Goal: Task Accomplishment & Management: Complete application form

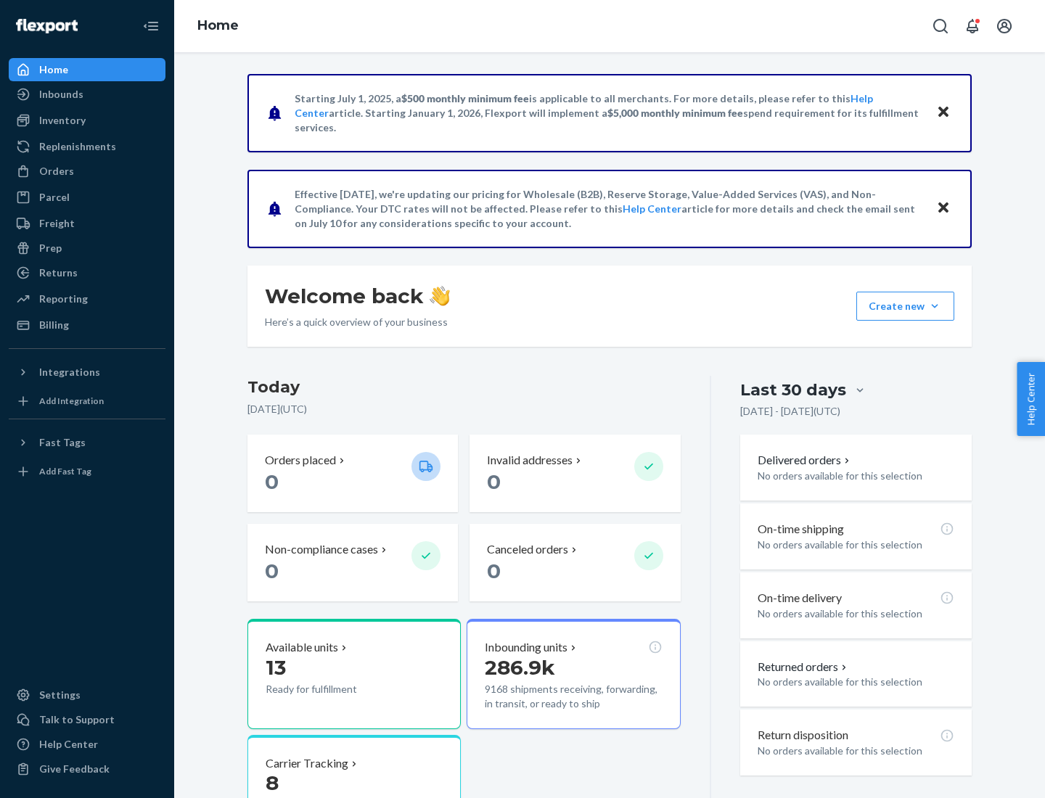
click at [935, 306] on button "Create new Create new inbound Create new order Create new product" at bounding box center [905, 306] width 98 height 29
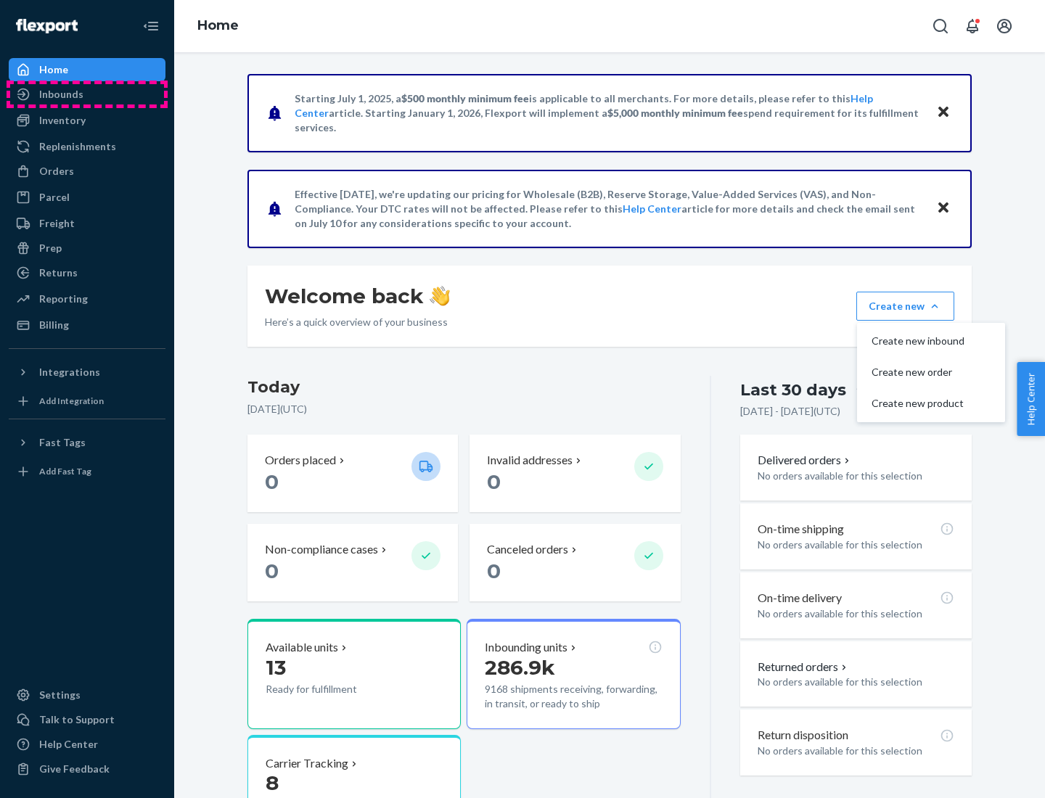
click at [87, 94] on div "Inbounds" at bounding box center [87, 94] width 154 height 20
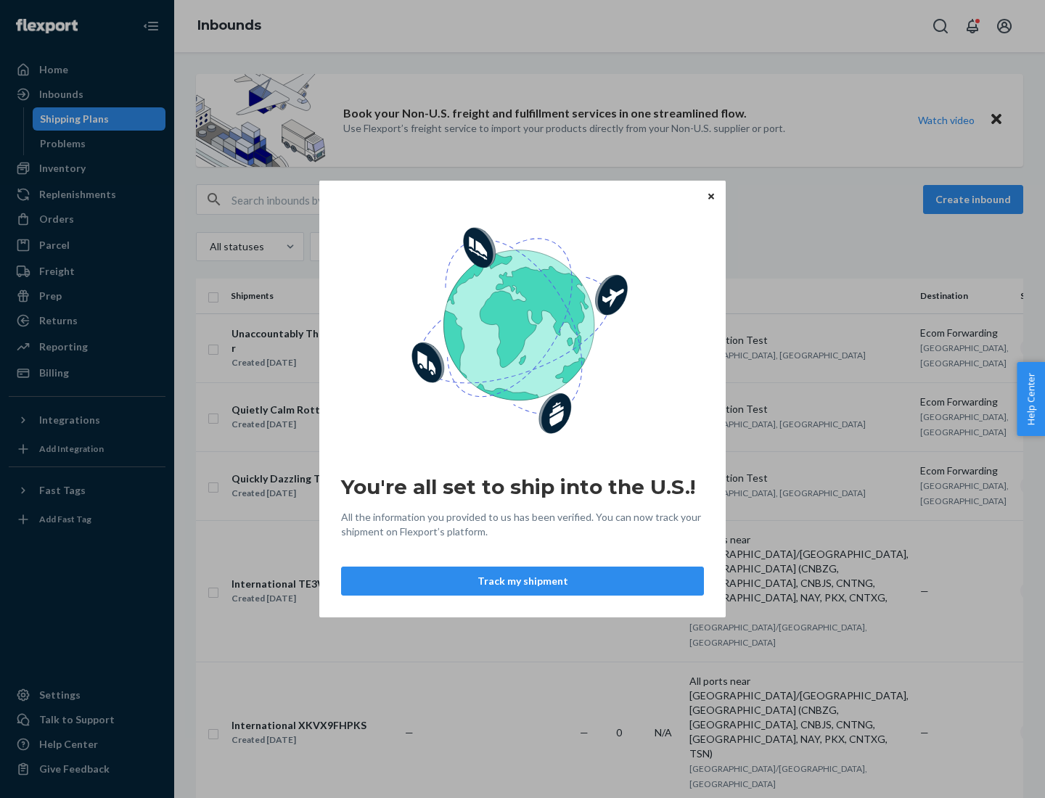
click at [87, 168] on div "You're all set to ship into the U.S.! All the information you provided to us ha…" at bounding box center [522, 399] width 1045 height 798
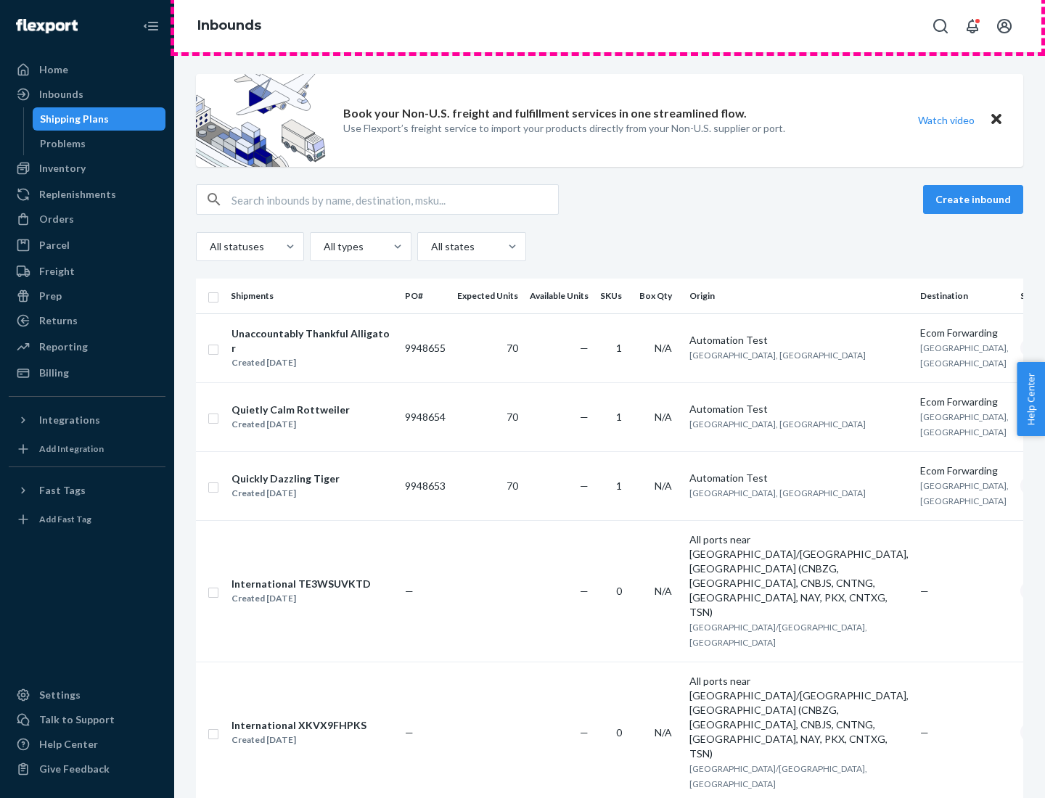
click at [610, 26] on div "Inbounds" at bounding box center [609, 26] width 871 height 52
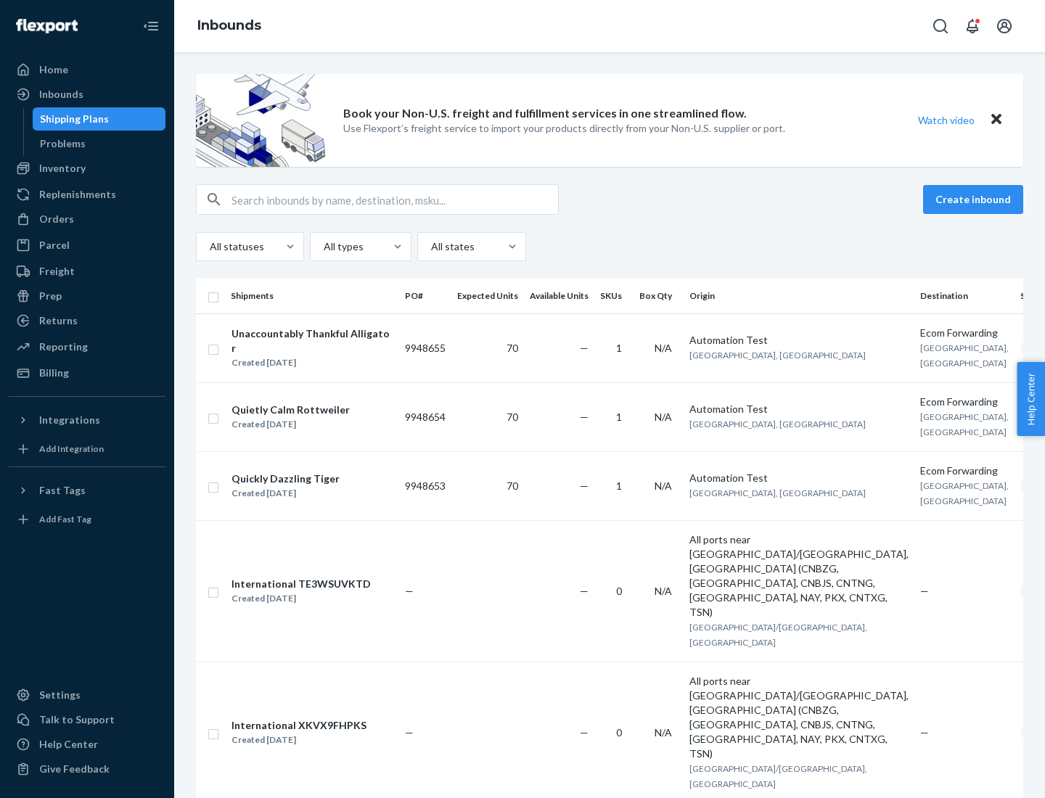
click at [610, 26] on div "Inbounds" at bounding box center [609, 26] width 871 height 52
click at [610, 247] on div "All statuses All types All states" at bounding box center [609, 246] width 827 height 29
click at [72, 119] on div "Shipping Plans" at bounding box center [74, 119] width 69 height 15
click at [975, 200] on button "Create inbound" at bounding box center [973, 199] width 100 height 29
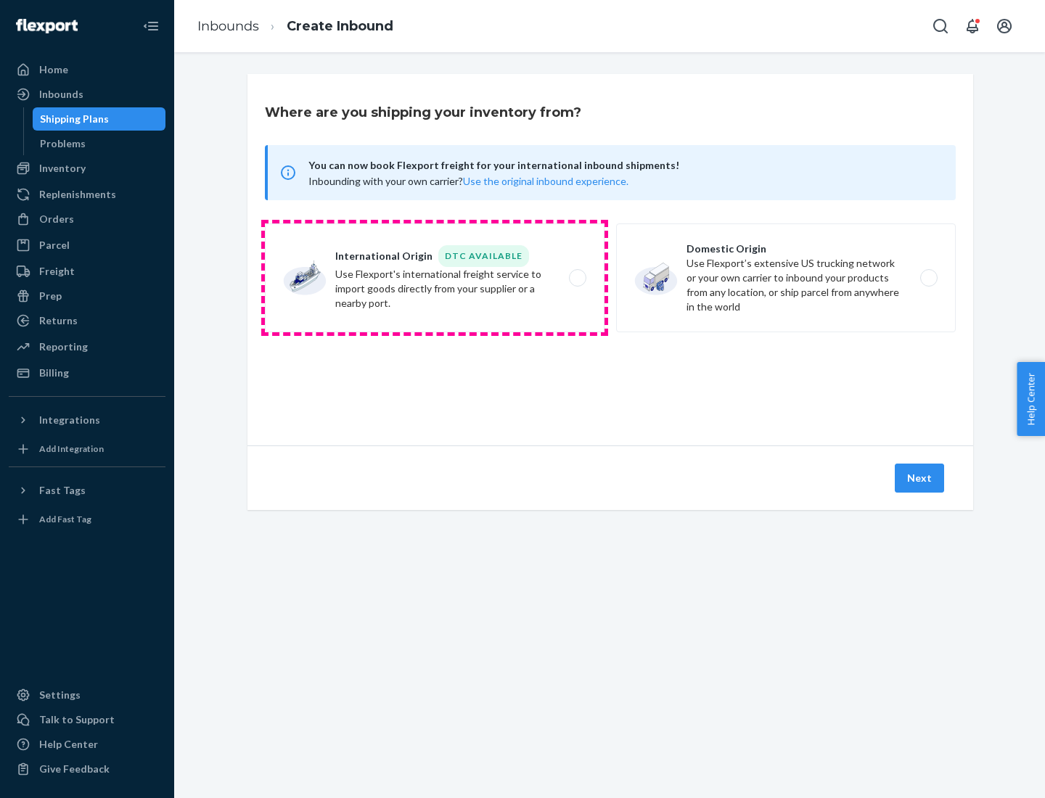
click at [435, 278] on label "International Origin DTC Available Use Flexport's international freight service…" at bounding box center [435, 278] width 340 height 109
click at [577, 278] on input "International Origin DTC Available Use Flexport's international freight service…" at bounding box center [581, 278] width 9 height 9
radio input "true"
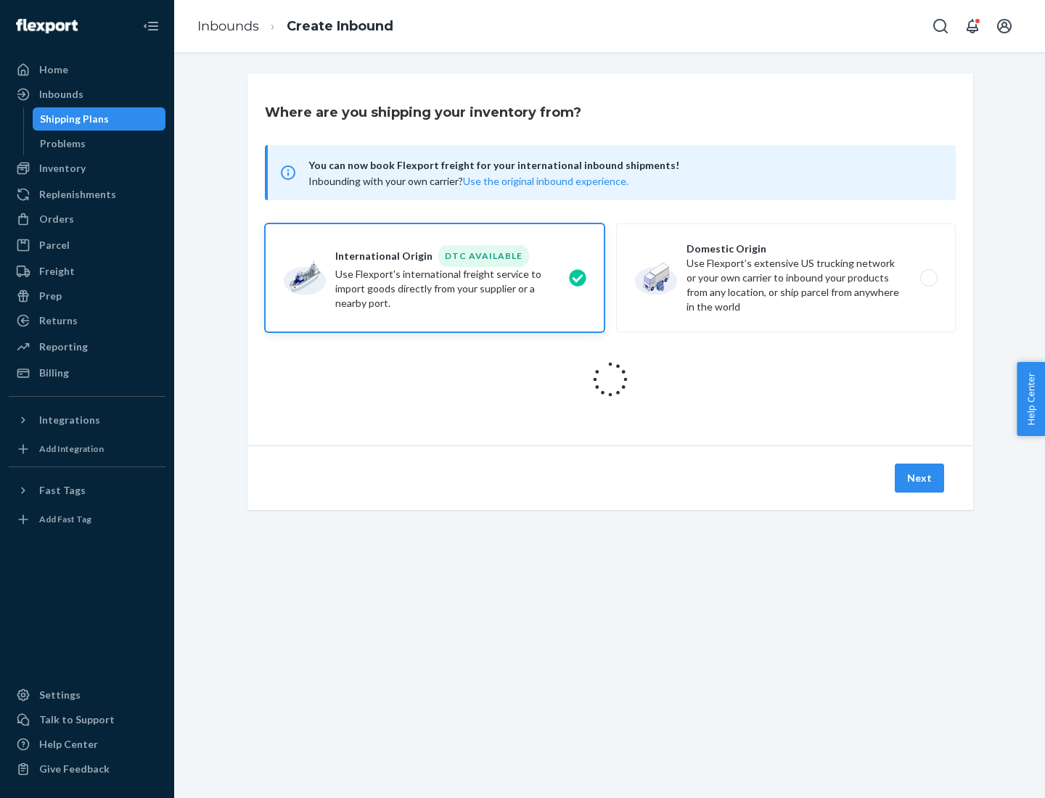
click at [610, 380] on icon at bounding box center [611, 380] width 52 height 52
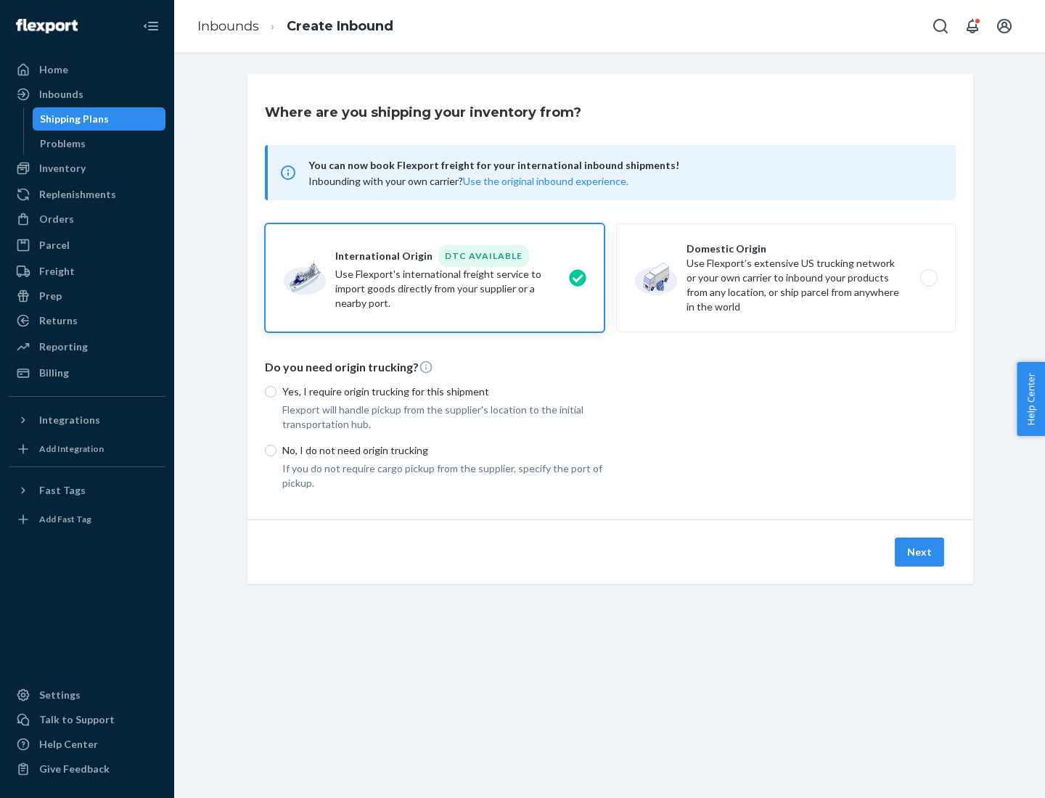
click at [443, 391] on p "Yes, I require origin trucking for this shipment" at bounding box center [443, 392] width 322 height 15
click at [276, 391] on input "Yes, I require origin trucking for this shipment" at bounding box center [271, 392] width 12 height 12
radio input "true"
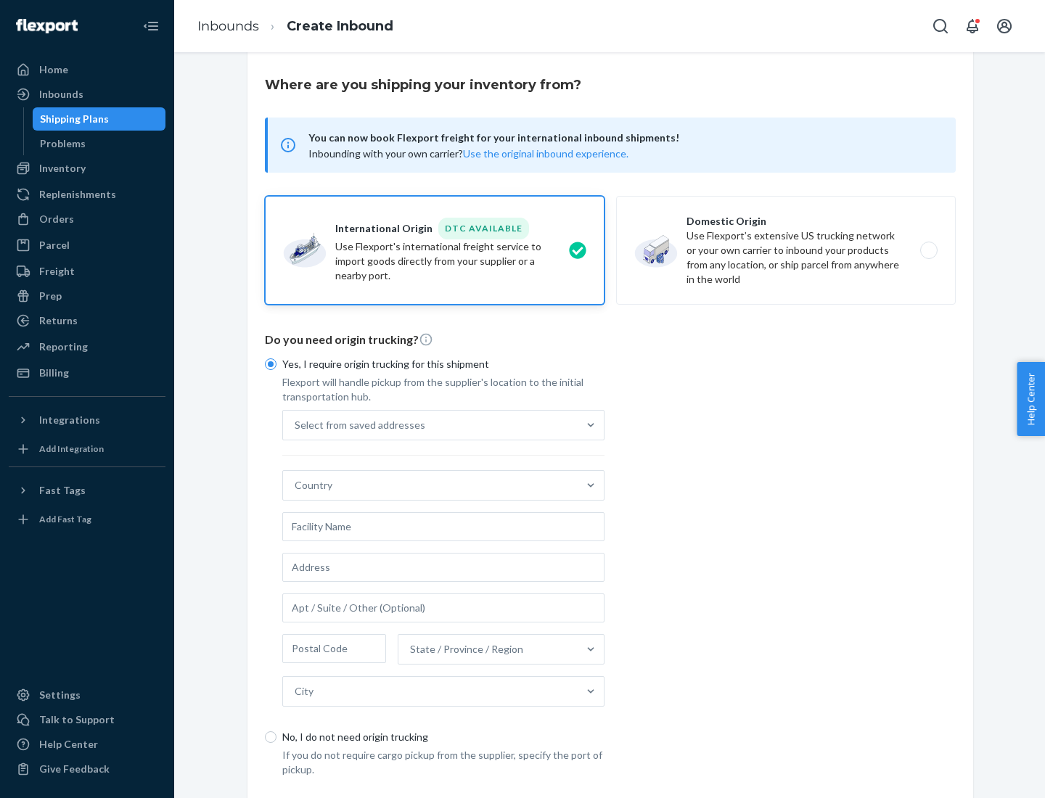
click at [430, 425] on div "Select from saved addresses" at bounding box center [430, 425] width 295 height 29
click at [296, 425] on input "Select from saved addresses" at bounding box center [295, 425] width 1 height 15
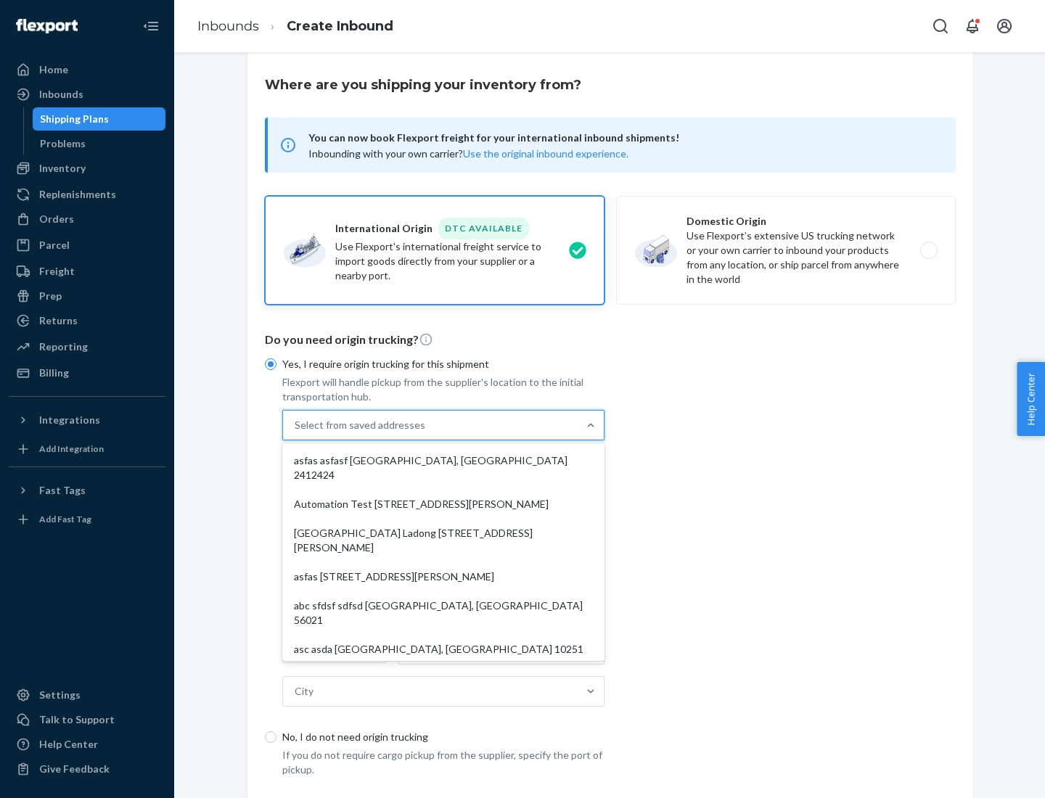
scroll to position [63, 0]
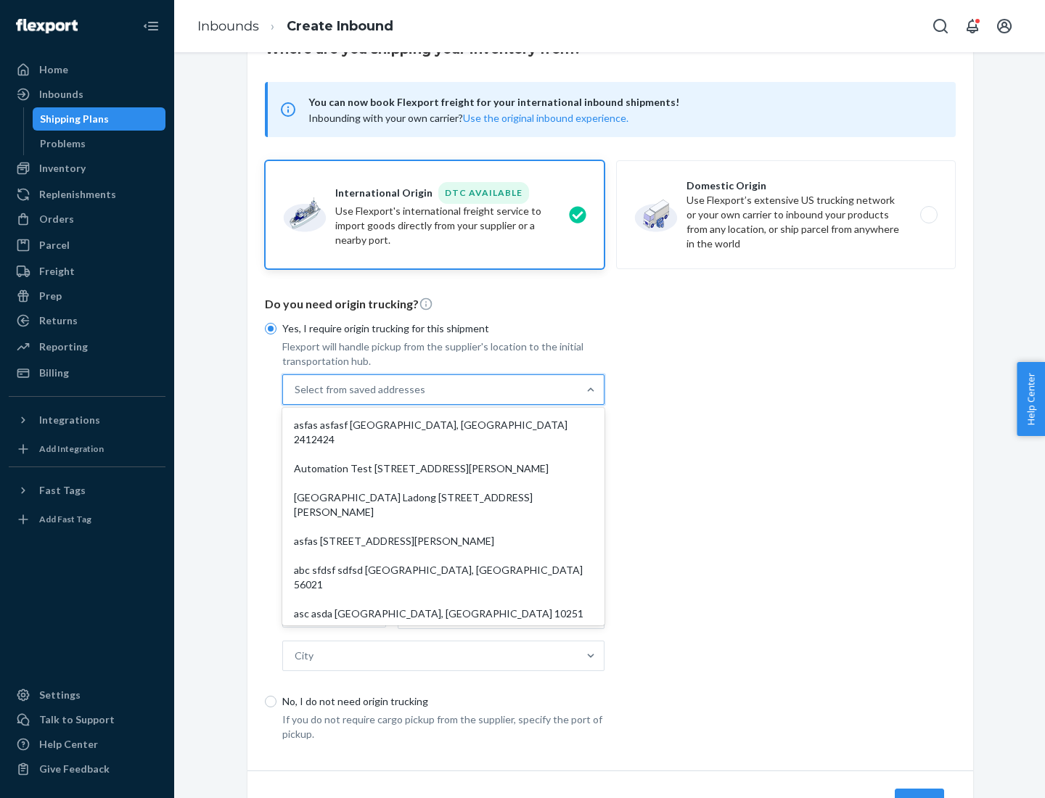
click at [443, 425] on div "asfas asfasf [GEOGRAPHIC_DATA], [GEOGRAPHIC_DATA] 2412424" at bounding box center [443, 433] width 316 height 44
click at [296, 397] on input "option asfas asfasf [GEOGRAPHIC_DATA], [GEOGRAPHIC_DATA] 2412424 focused, 1 of …" at bounding box center [295, 389] width 1 height 15
type input "asfas"
type input "asfasf"
type input "2412424"
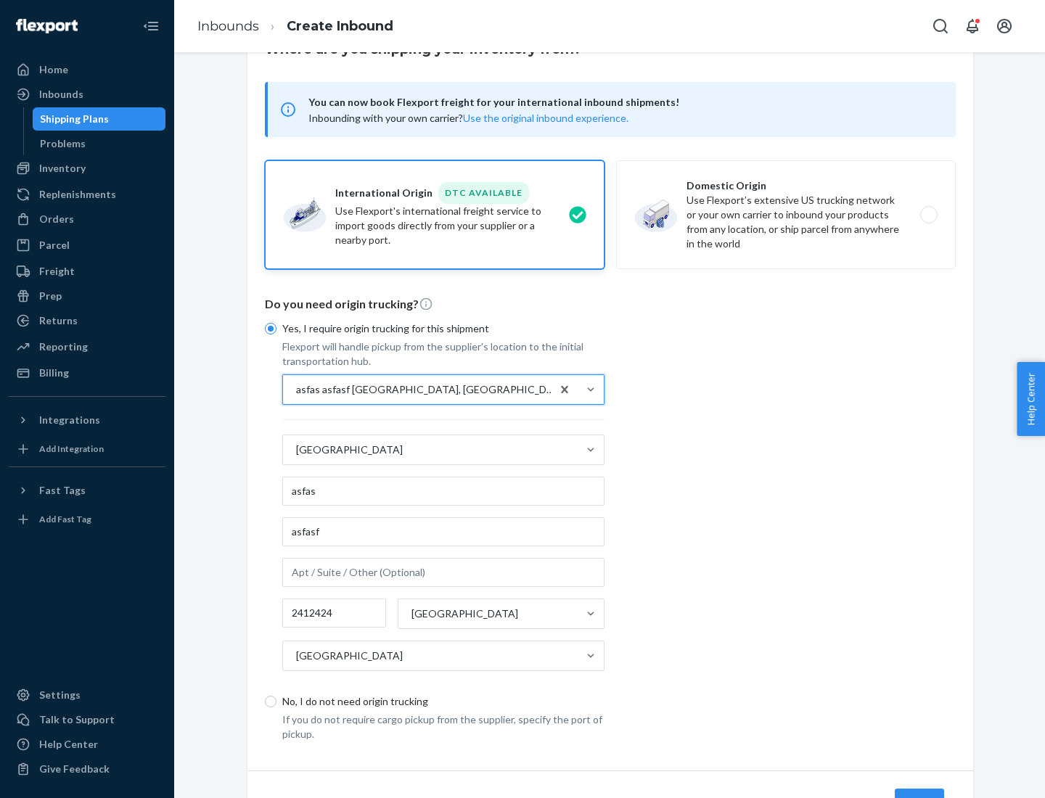
scroll to position [135, 0]
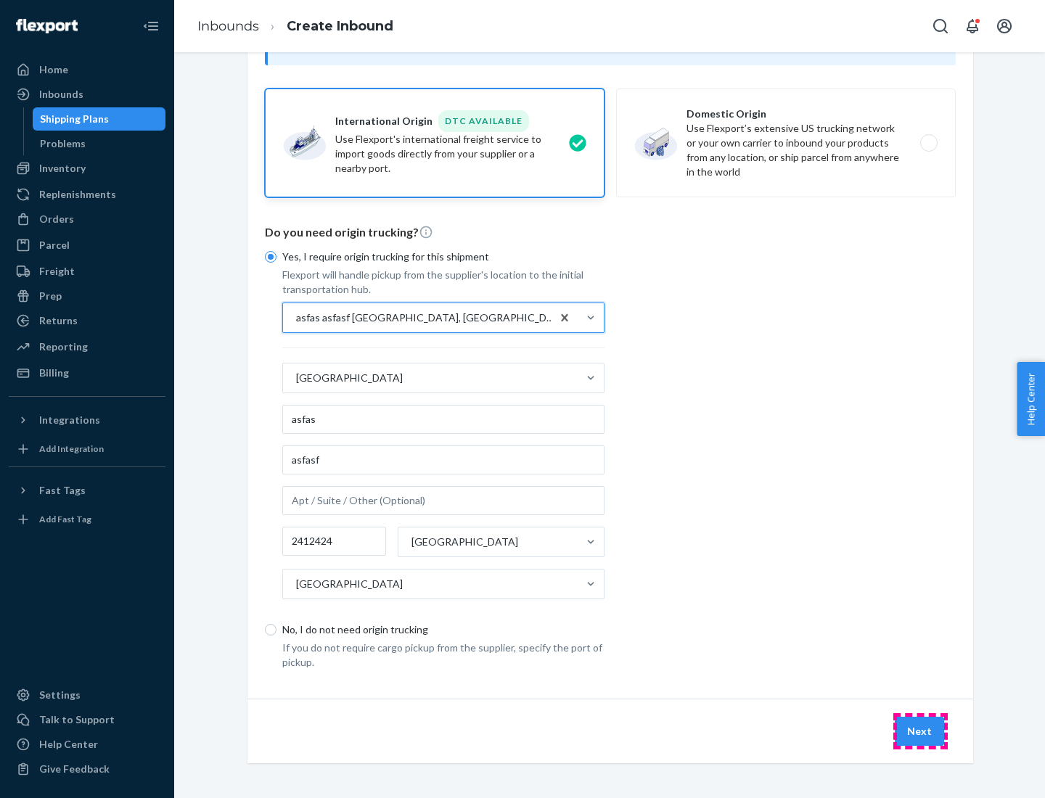
click at [920, 731] on button "Next" at bounding box center [919, 731] width 49 height 29
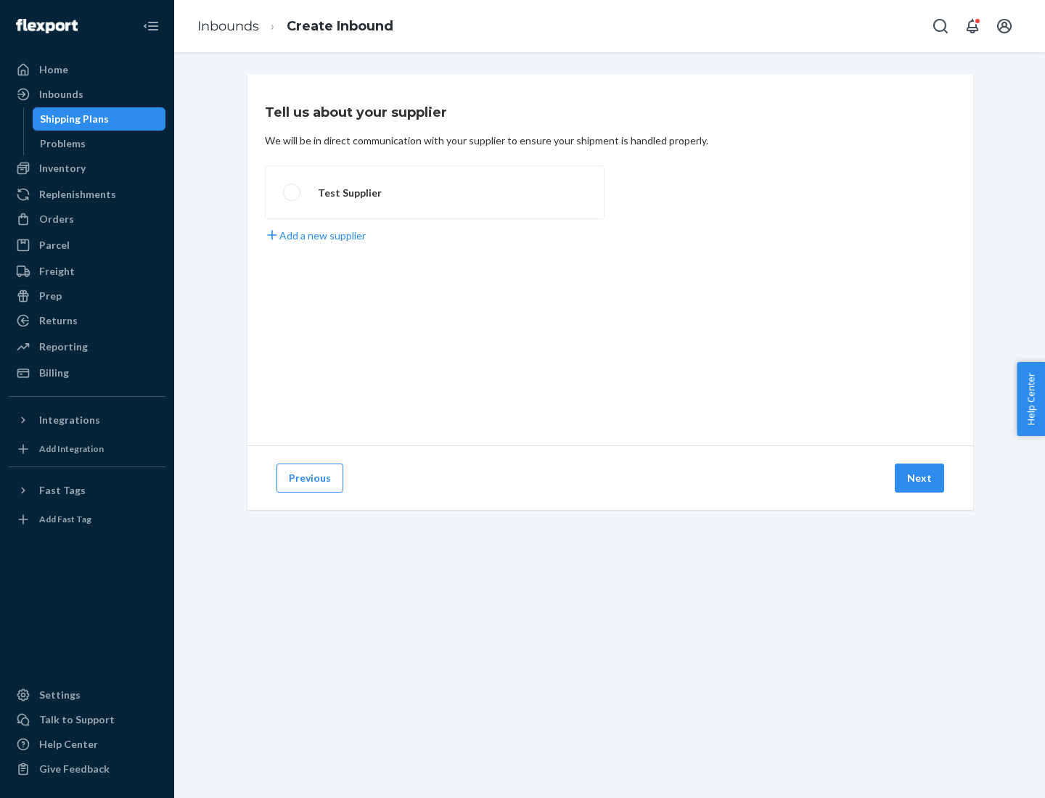
click at [435, 192] on label "Test Supplier" at bounding box center [435, 192] width 340 height 54
click at [292, 192] on input "Test Supplier" at bounding box center [287, 192] width 9 height 9
radio input "true"
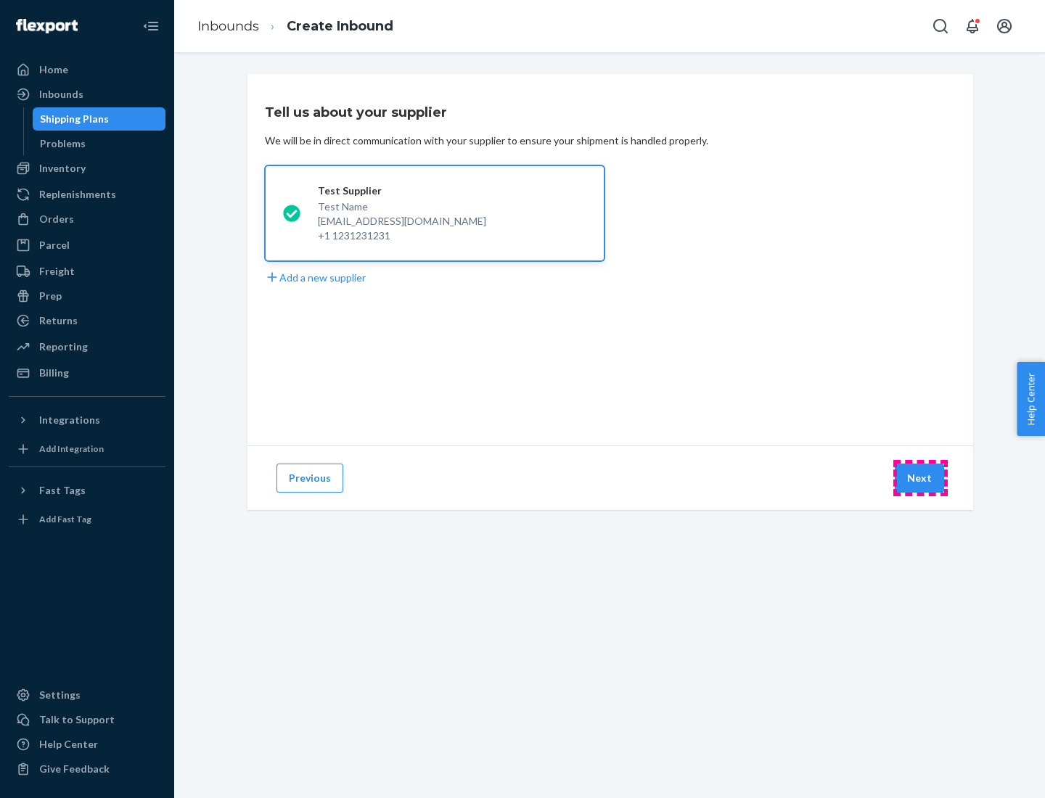
click at [920, 478] on button "Next" at bounding box center [919, 478] width 49 height 29
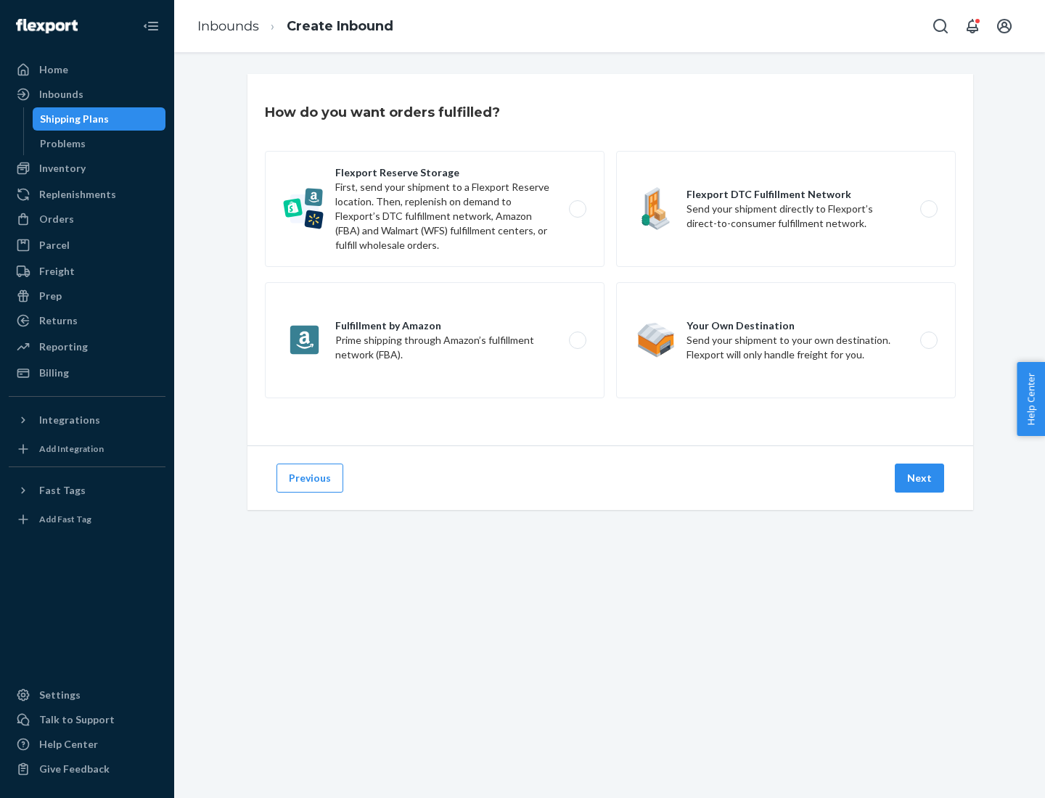
click at [435, 340] on label "Fulfillment by Amazon Prime shipping through Amazon’s fulfillment network (FBA)." at bounding box center [435, 340] width 340 height 116
click at [577, 340] on input "Fulfillment by Amazon Prime shipping through Amazon’s fulfillment network (FBA)." at bounding box center [581, 340] width 9 height 9
radio input "true"
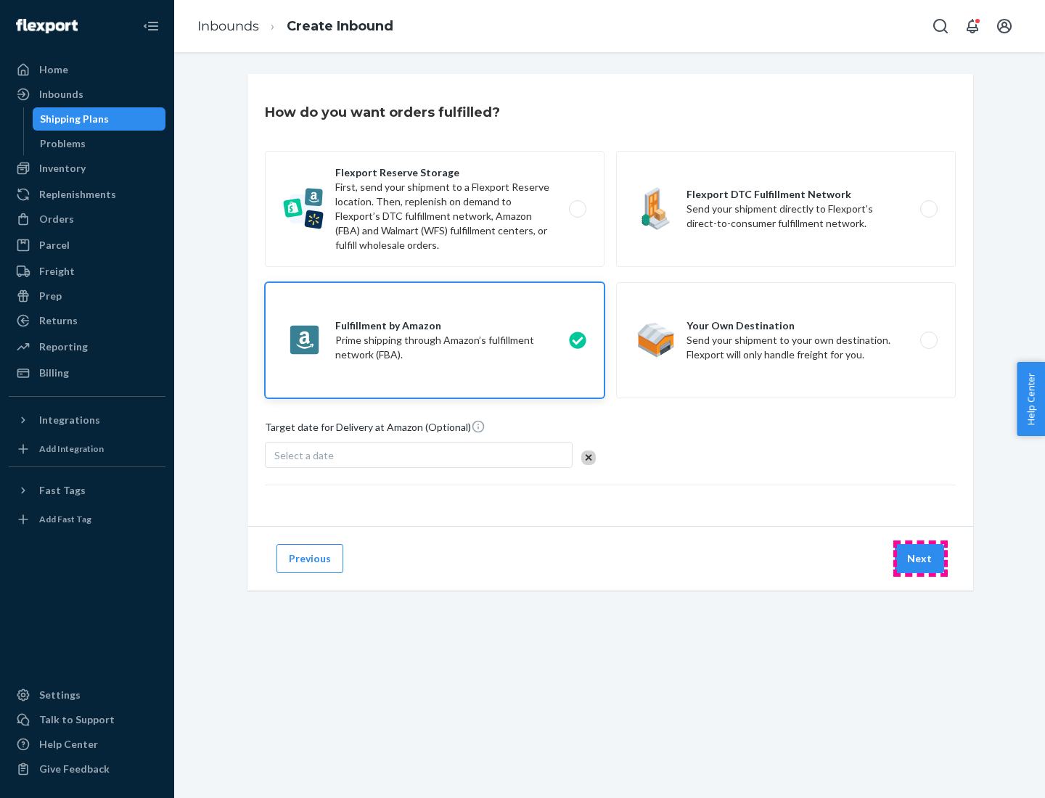
click at [920, 559] on button "Next" at bounding box center [919, 558] width 49 height 29
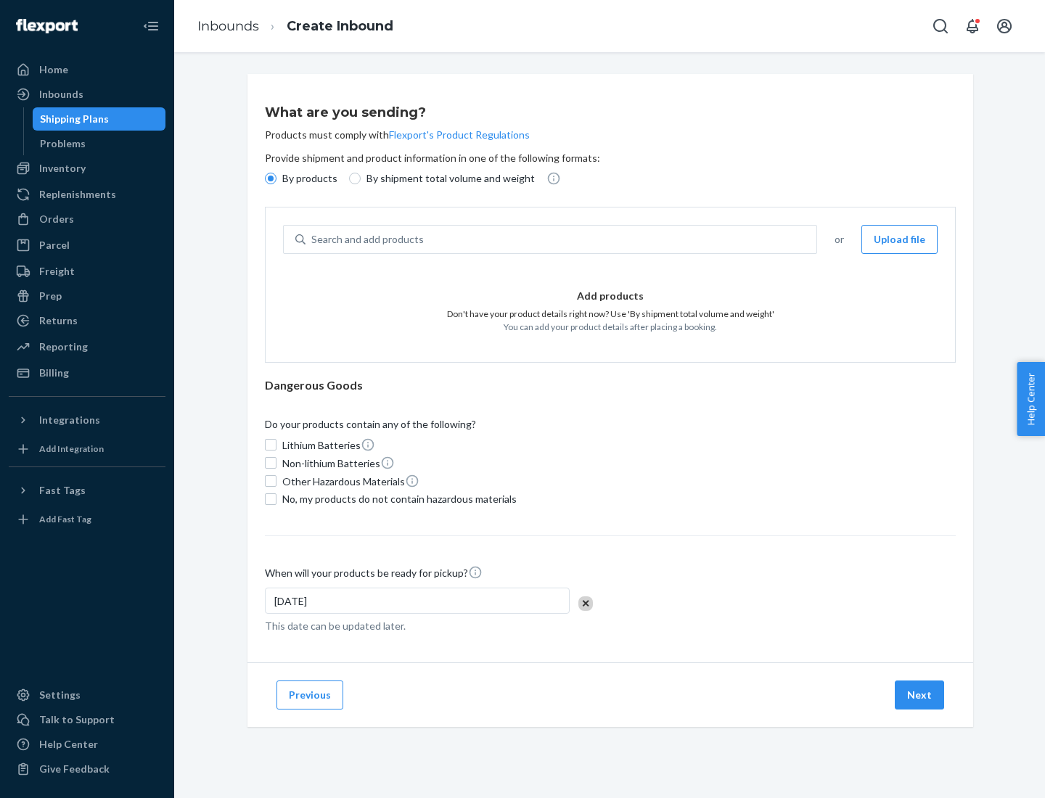
click at [446, 179] on p "By shipment total volume and weight" at bounding box center [450, 178] width 168 height 15
click at [361, 179] on input "By shipment total volume and weight" at bounding box center [355, 179] width 12 height 12
radio input "true"
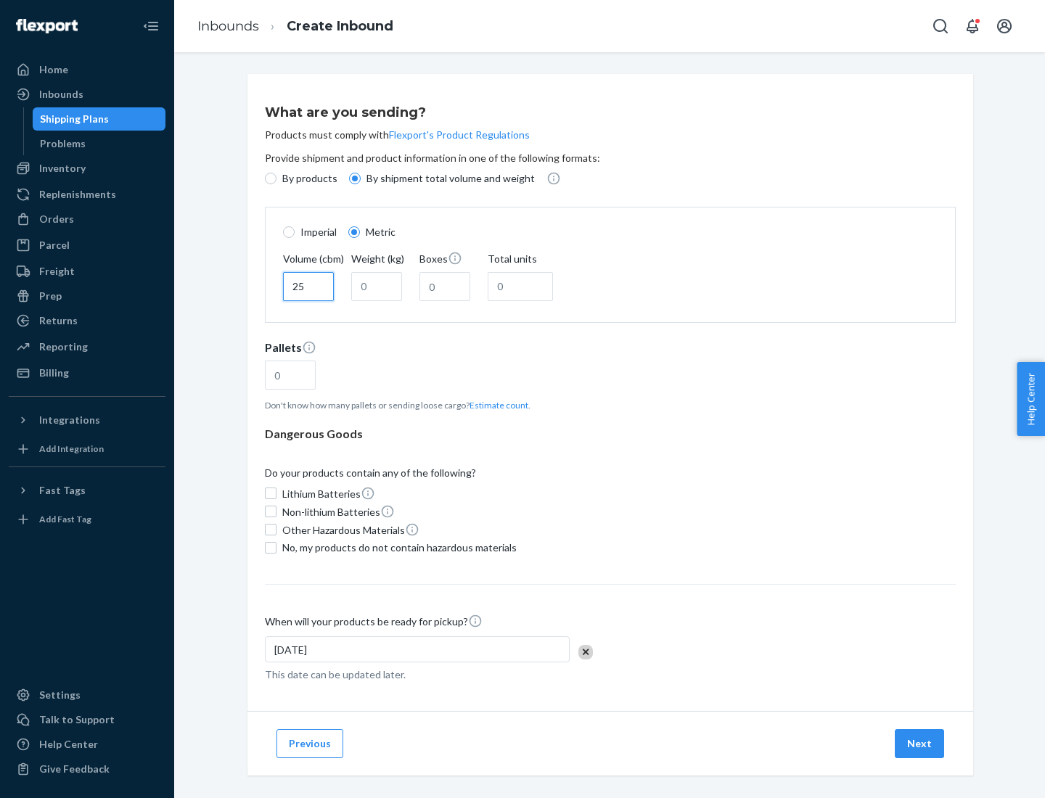
type input "25"
type input "100"
type input "50"
type input "500"
click at [496, 405] on button "Estimate count" at bounding box center [499, 405] width 59 height 12
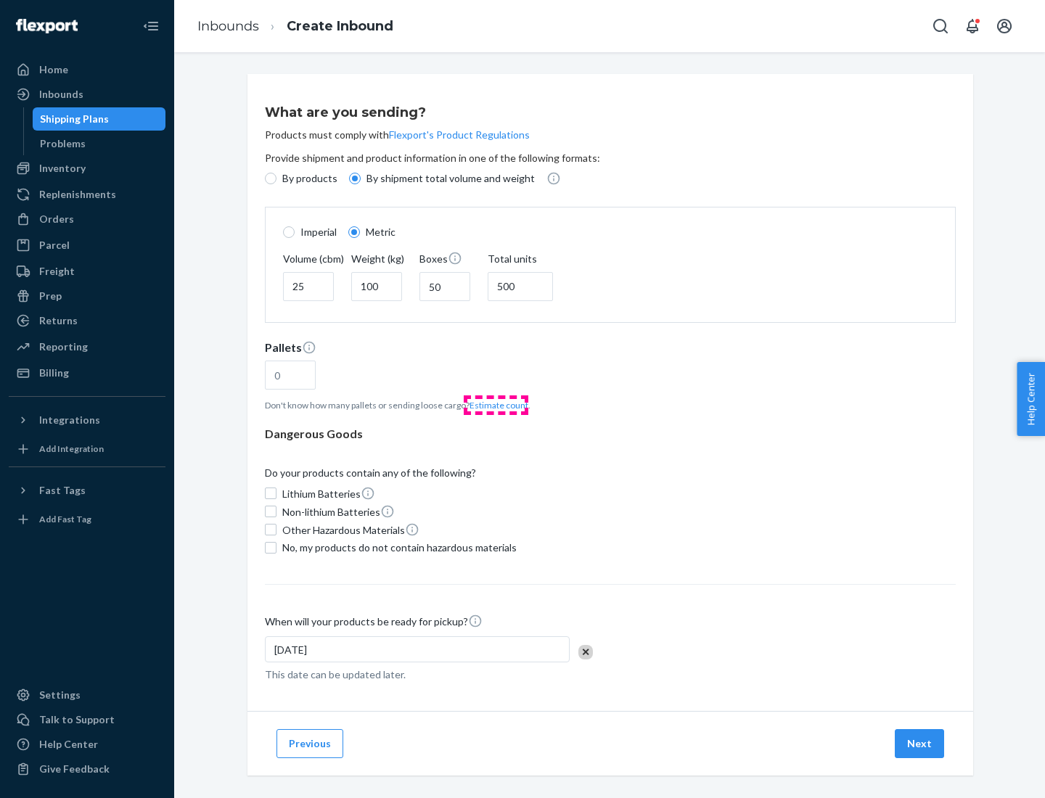
type input "16"
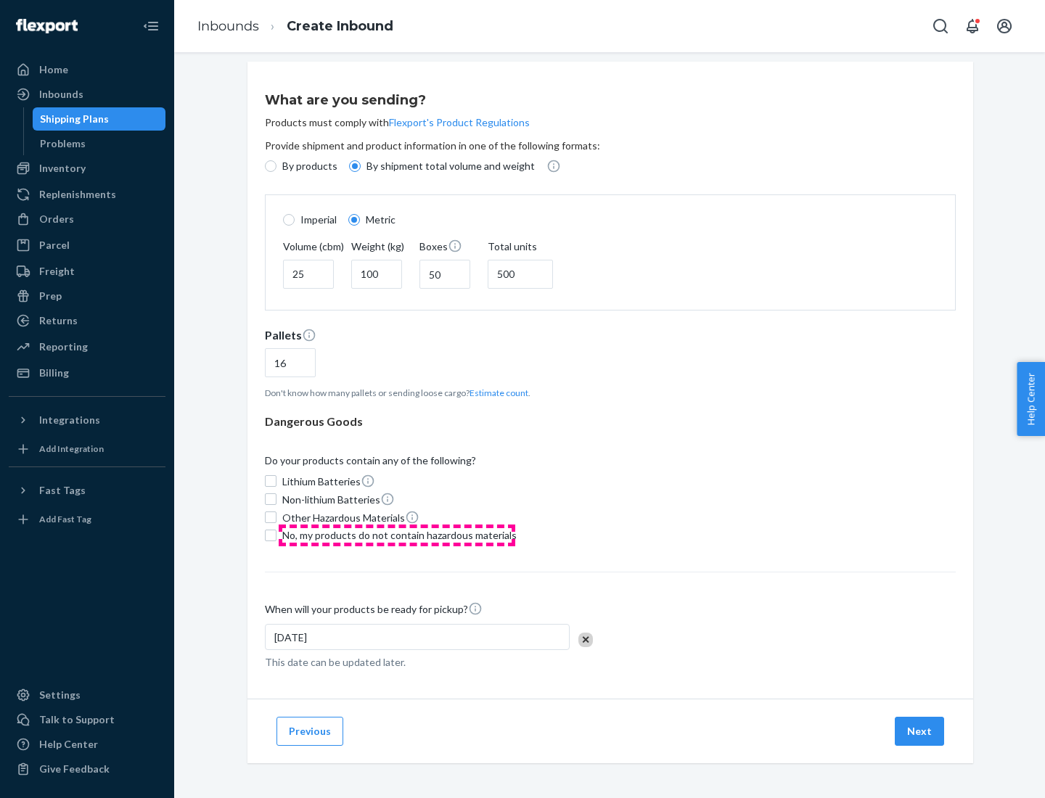
click at [397, 535] on span "No, my products do not contain hazardous materials" at bounding box center [399, 535] width 234 height 15
click at [276, 535] on input "No, my products do not contain hazardous materials" at bounding box center [271, 536] width 12 height 12
checkbox input "true"
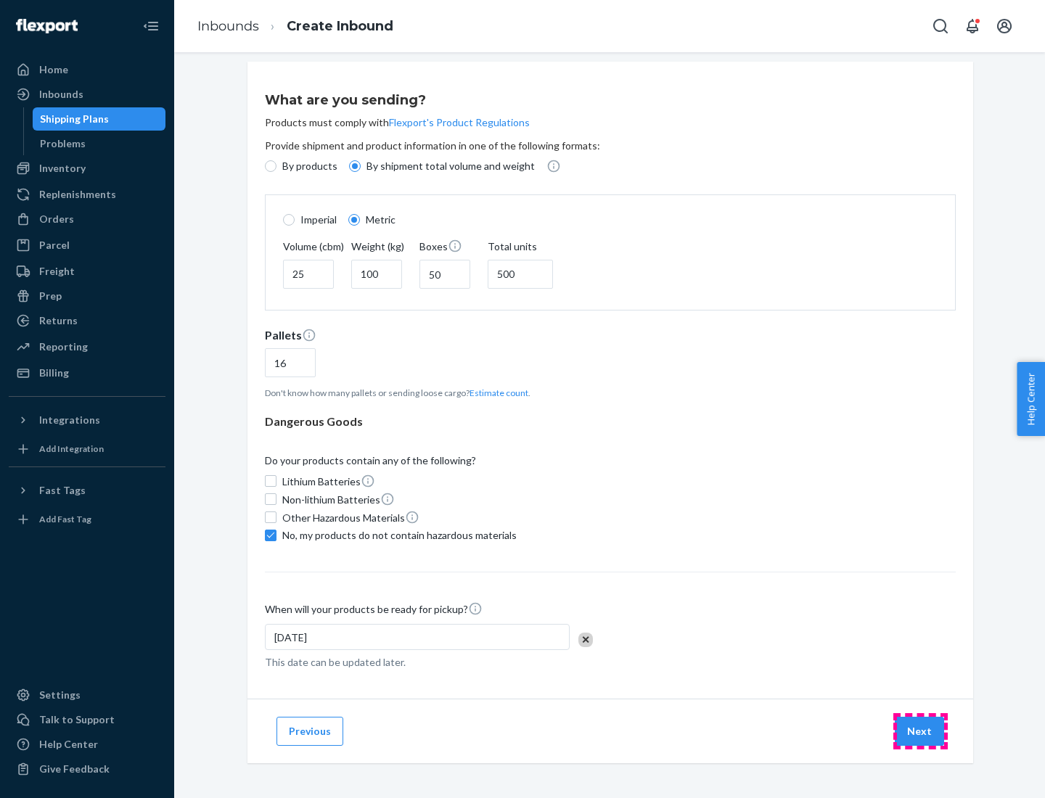
click at [920, 731] on button "Next" at bounding box center [919, 731] width 49 height 29
